Goal: Information Seeking & Learning: Find specific fact

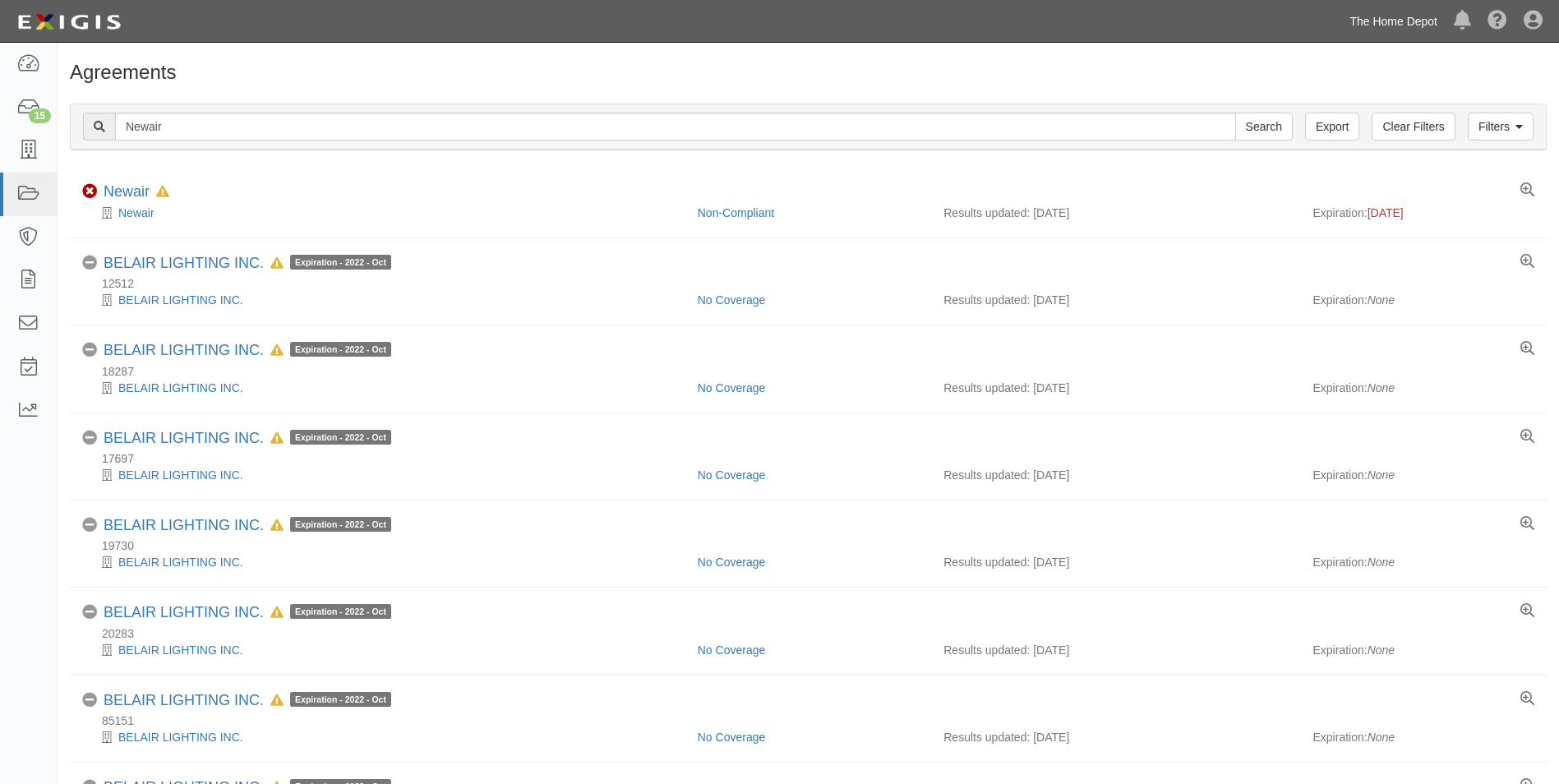
click at [1387, 25] on link "The Home Depot" at bounding box center [1393, 21] width 105 height 33
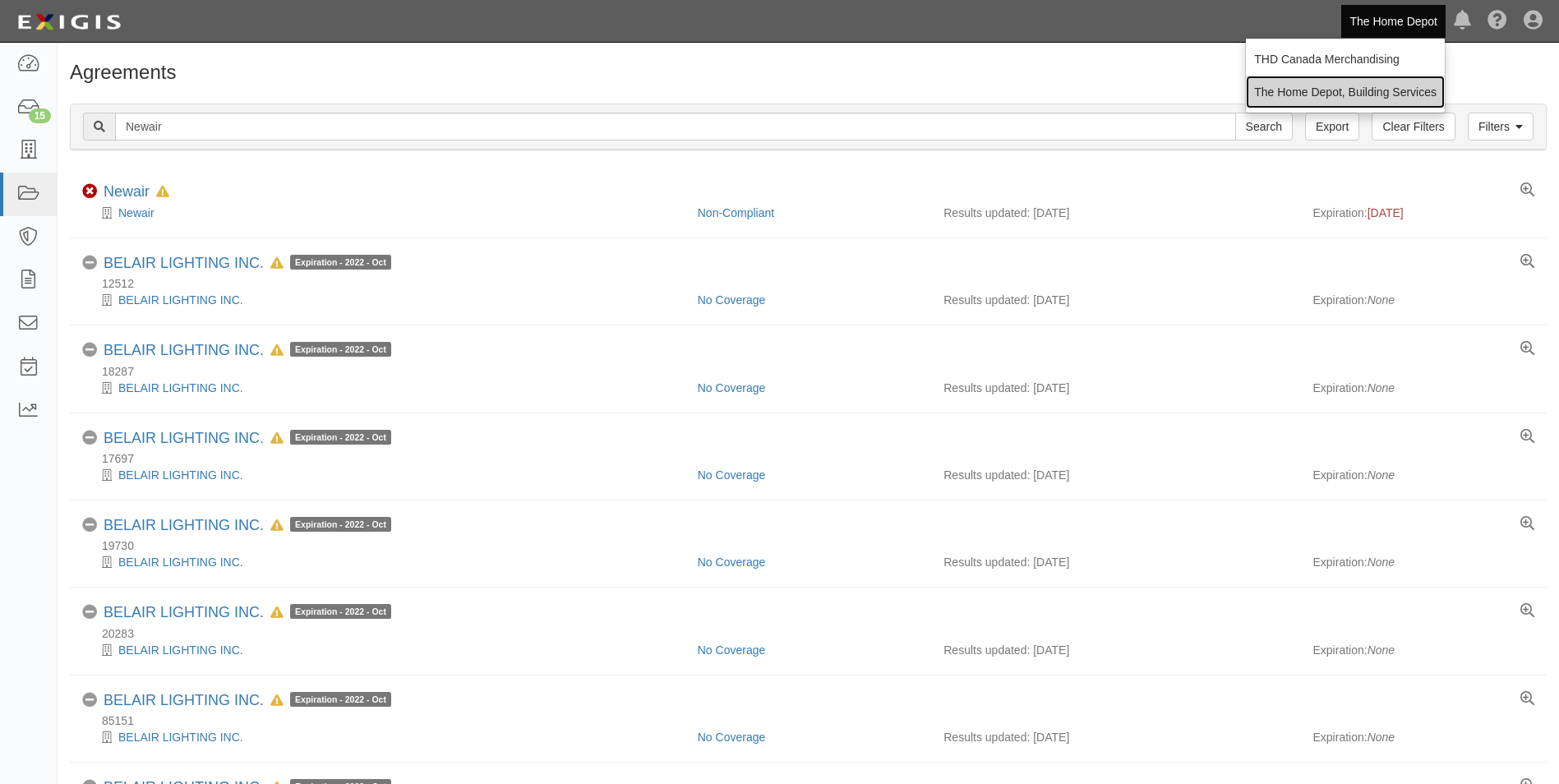
click at [1377, 86] on link "The Home Depot, Building Services" at bounding box center [1345, 92] width 199 height 33
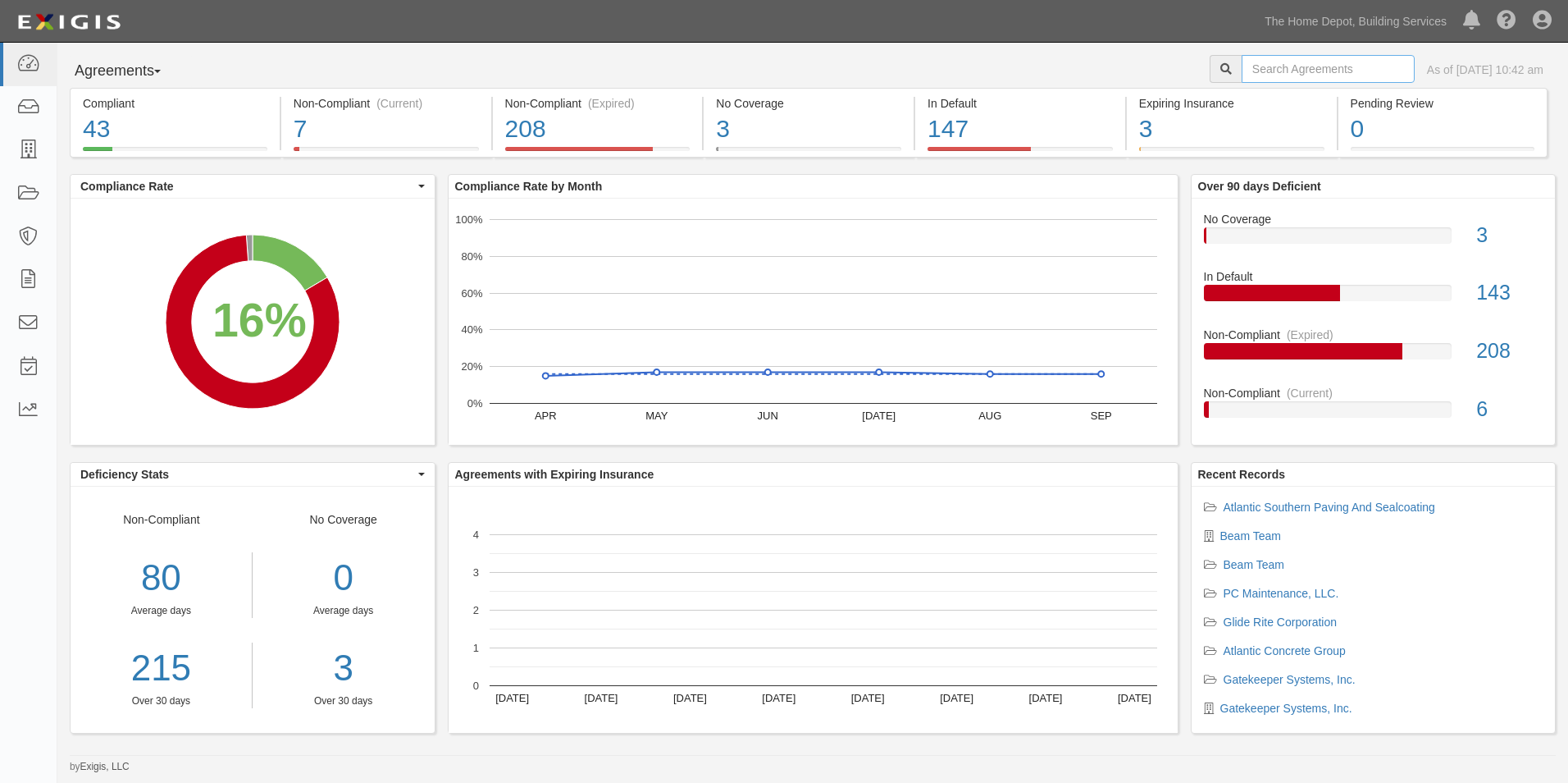
click at [1330, 71] on input "text" at bounding box center [1328, 68] width 173 height 28
type input "McCallister"
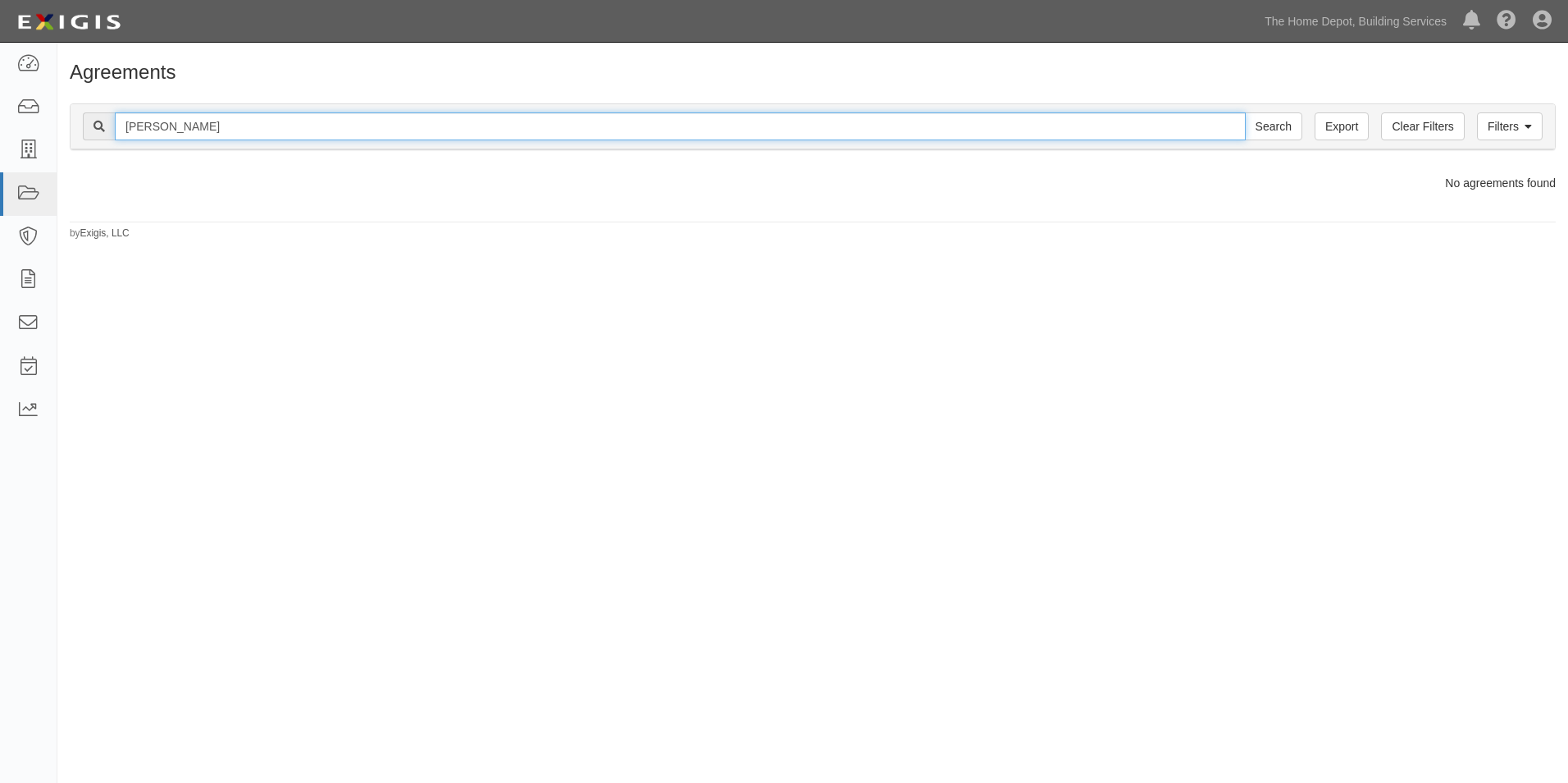
click at [1008, 130] on input "McCallister" at bounding box center [680, 126] width 1131 height 28
type input "canteen one"
click at [1245, 112] on input "Search" at bounding box center [1274, 126] width 58 height 28
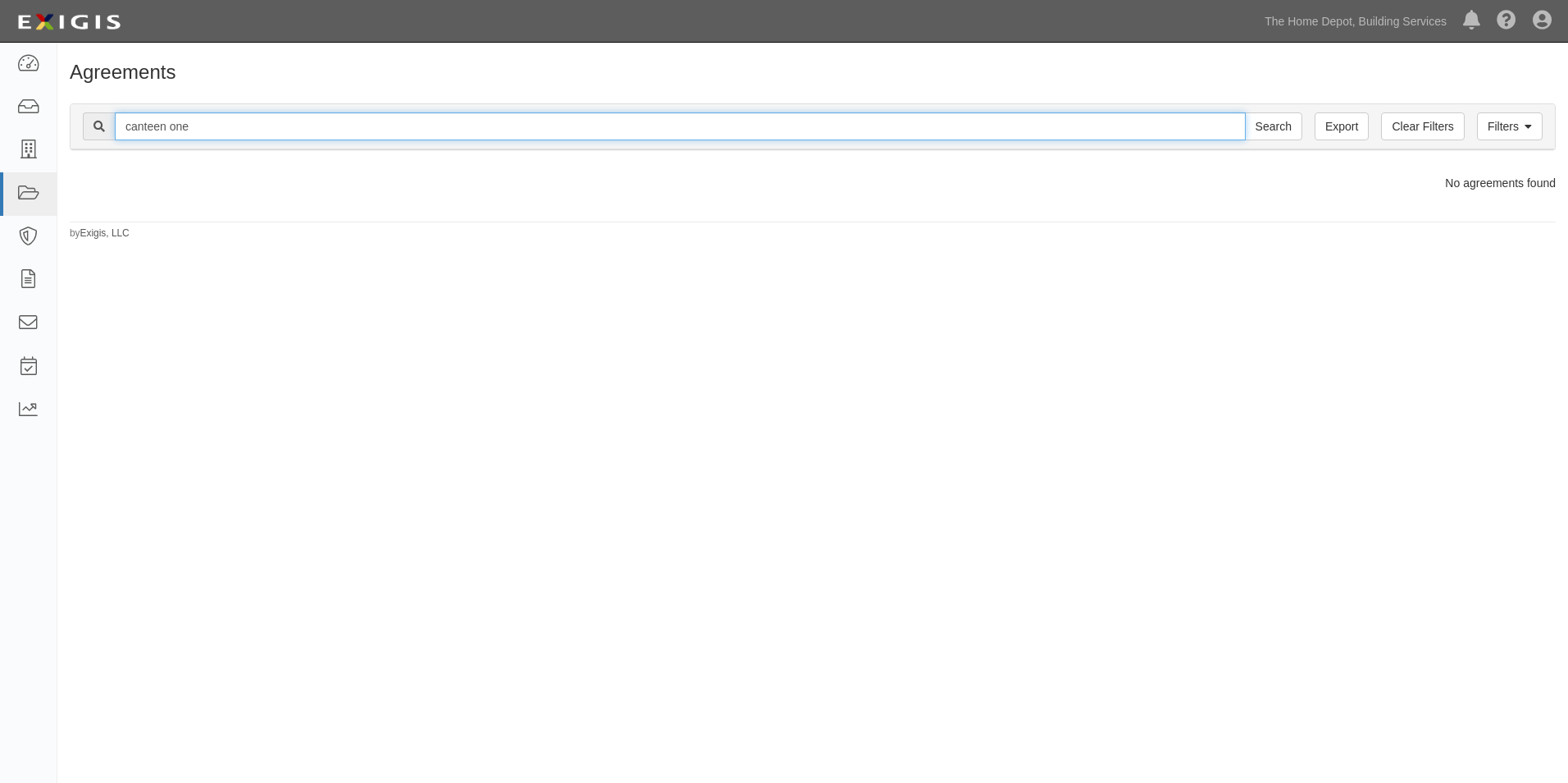
click at [989, 125] on input "canteen one" at bounding box center [680, 126] width 1131 height 28
type input "Street Eats"
click at [1245, 112] on input "Search" at bounding box center [1274, 126] width 58 height 28
